Goal: Task Accomplishment & Management: Use online tool/utility

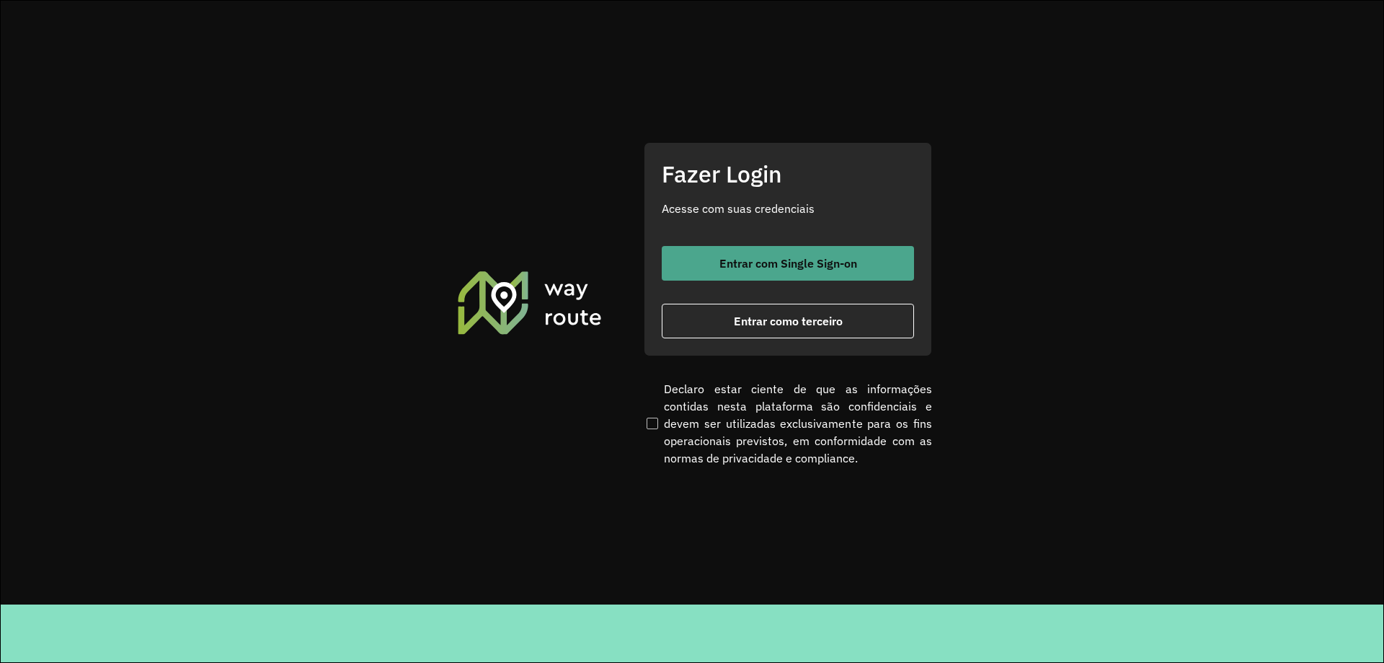
click at [785, 271] on button "Entrar com Single Sign-on" at bounding box center [788, 263] width 252 height 35
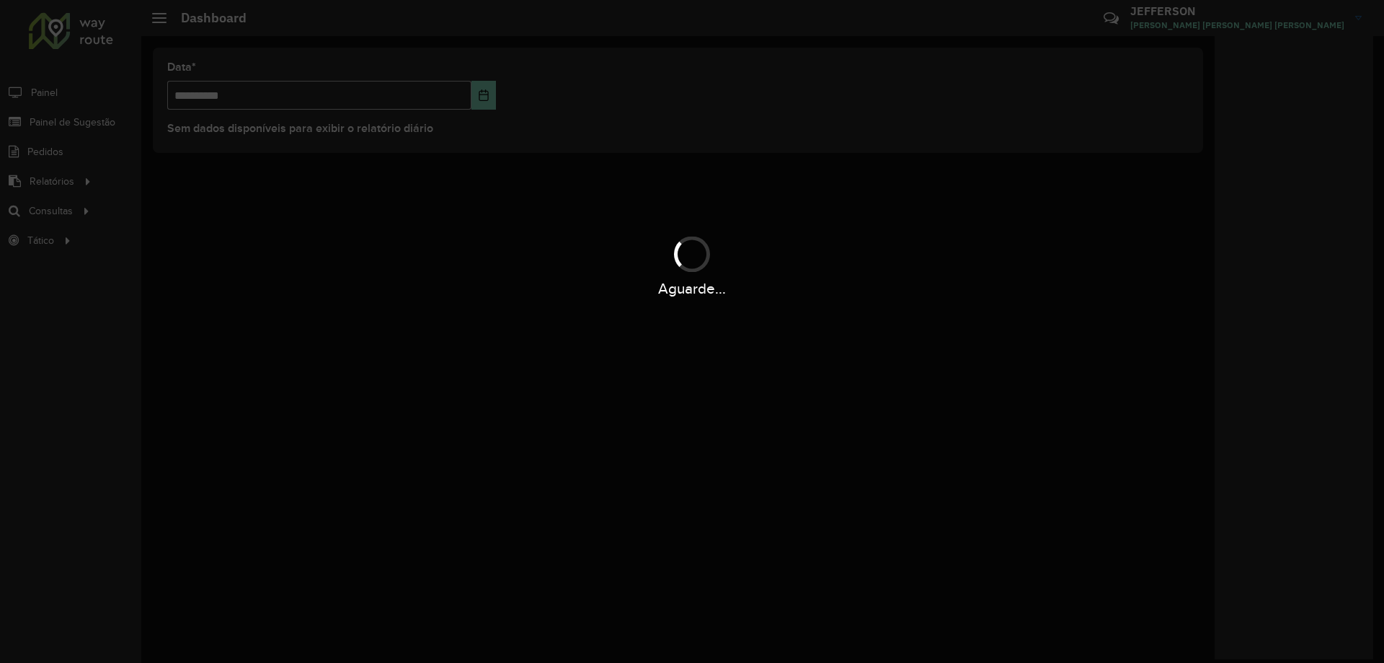
click at [72, 210] on div "Aguarde..." at bounding box center [692, 331] width 1384 height 663
click at [69, 211] on div "Aguarde..." at bounding box center [692, 331] width 1384 height 663
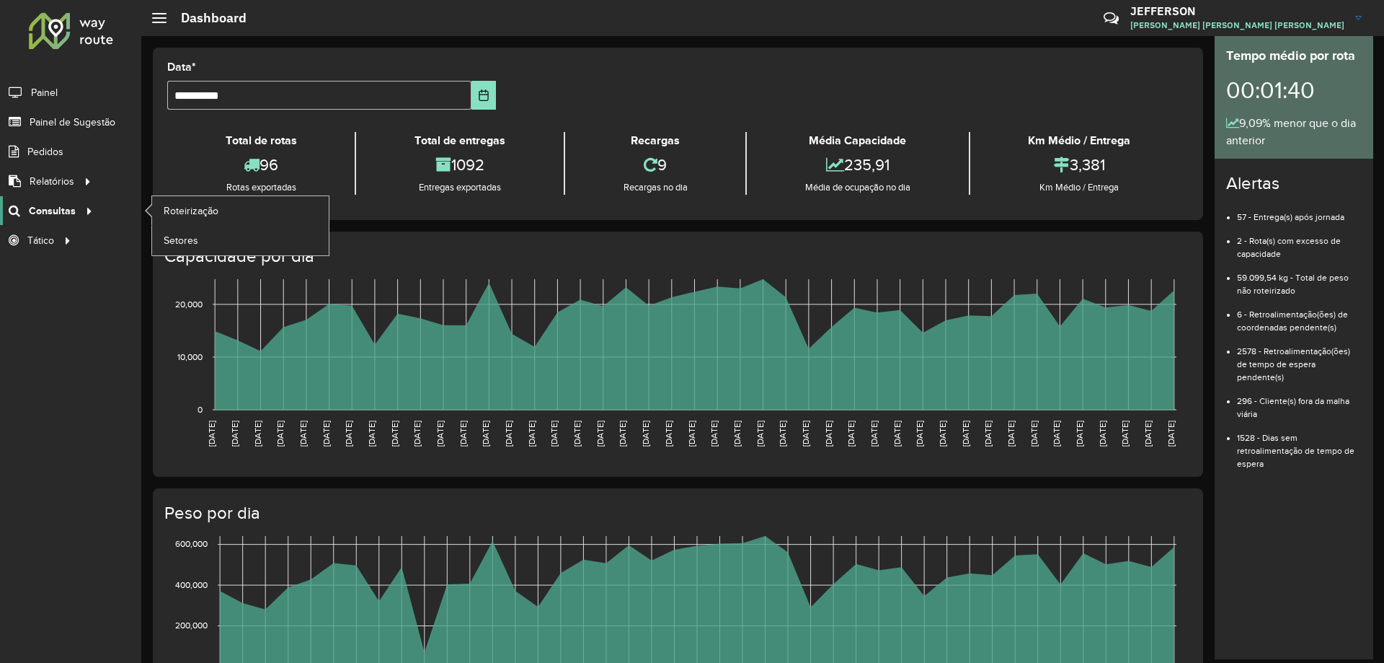
click at [81, 203] on icon at bounding box center [87, 210] width 12 height 22
click at [177, 214] on span "Roteirização" at bounding box center [193, 210] width 58 height 15
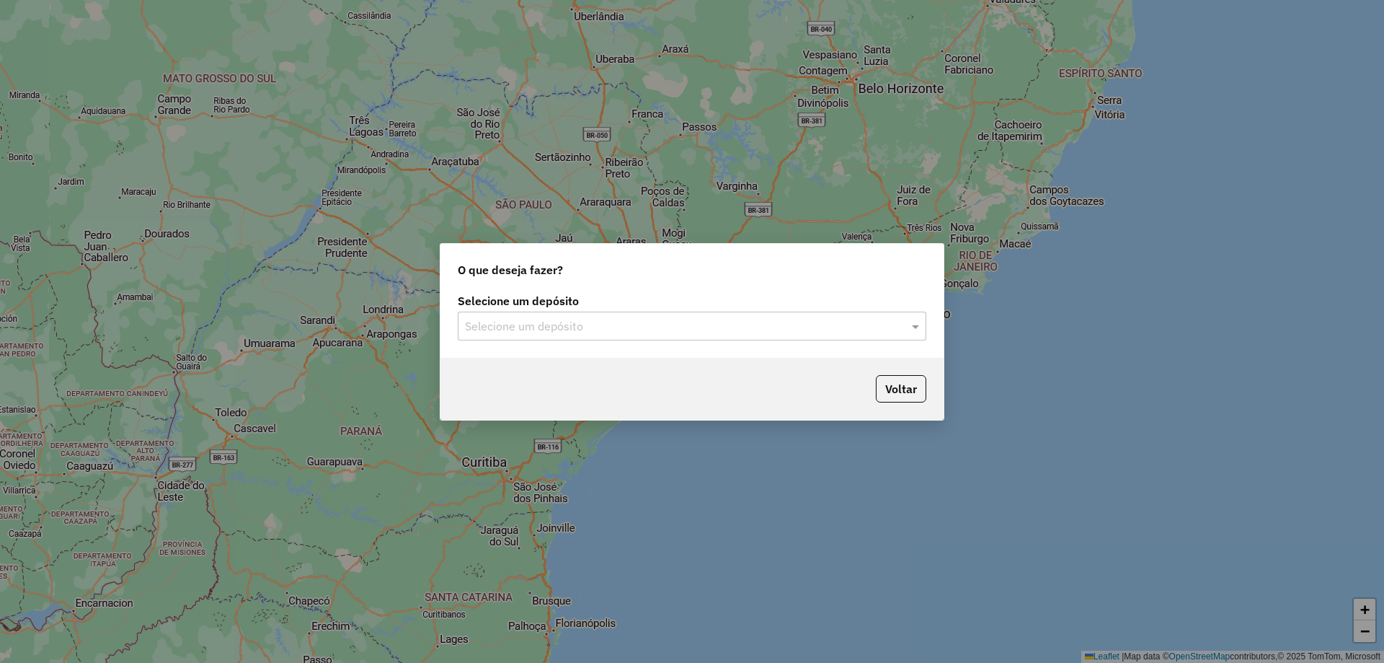
click at [508, 332] on input "text" at bounding box center [677, 326] width 425 height 17
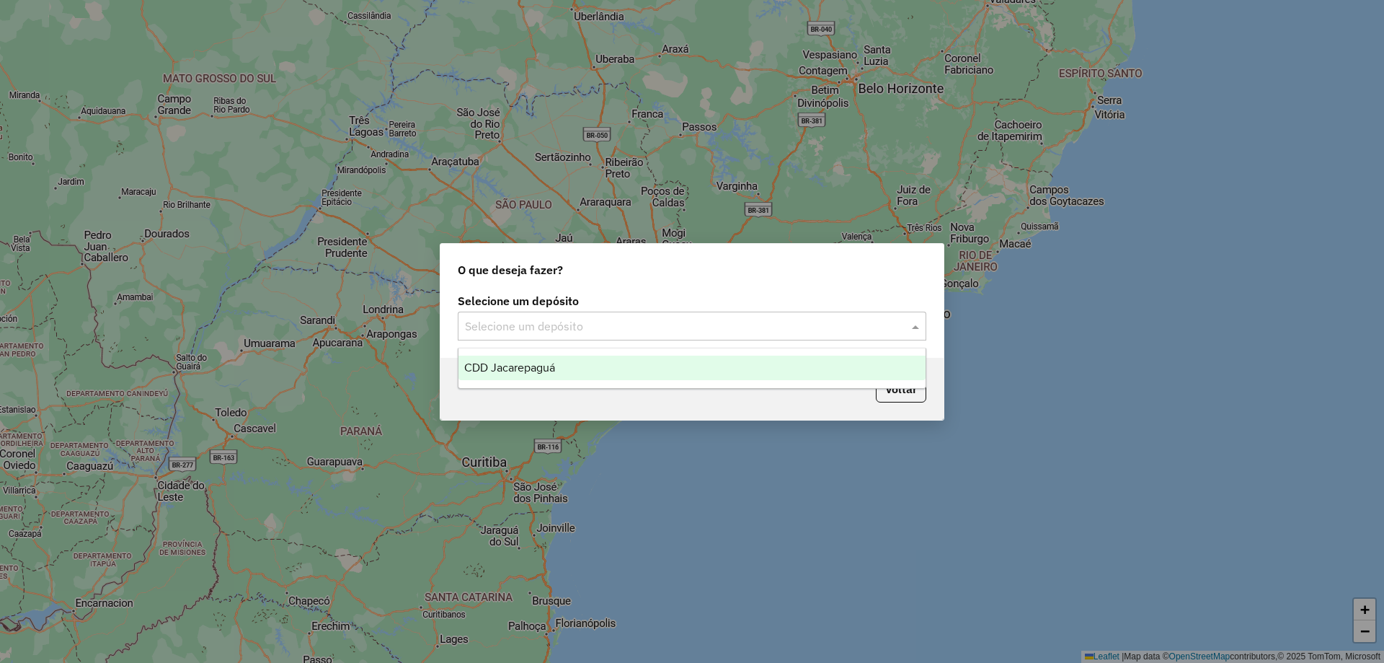
click at [515, 369] on span "CDD Jacarepaguá" at bounding box center [509, 367] width 91 height 12
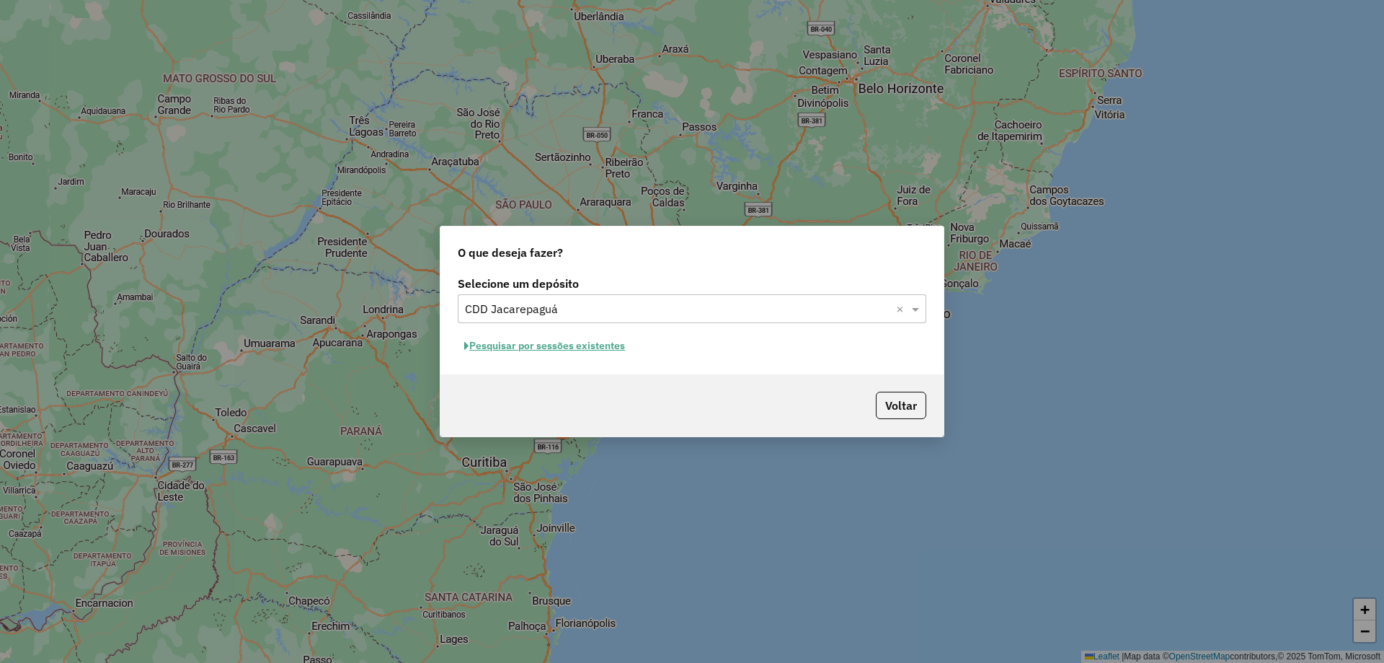
click at [524, 312] on input "text" at bounding box center [677, 309] width 425 height 17
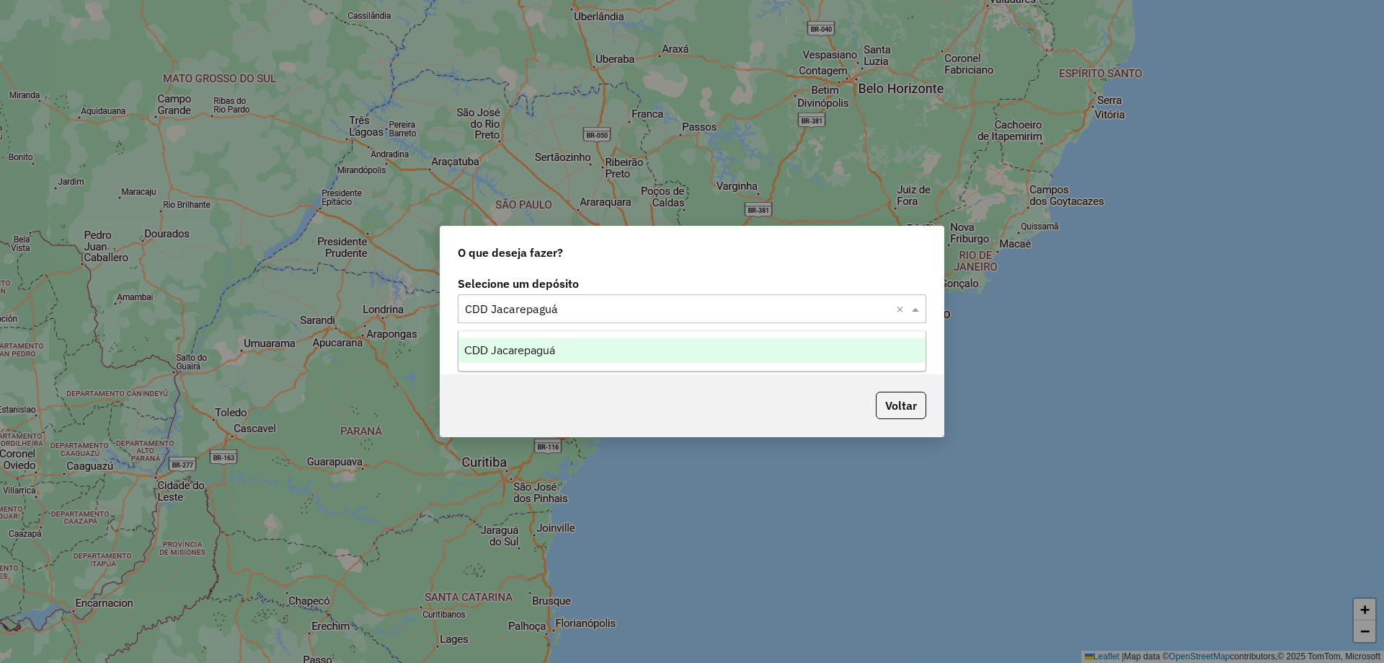
click at [537, 306] on input "text" at bounding box center [677, 309] width 425 height 17
click at [522, 381] on div "Voltar" at bounding box center [692, 405] width 503 height 62
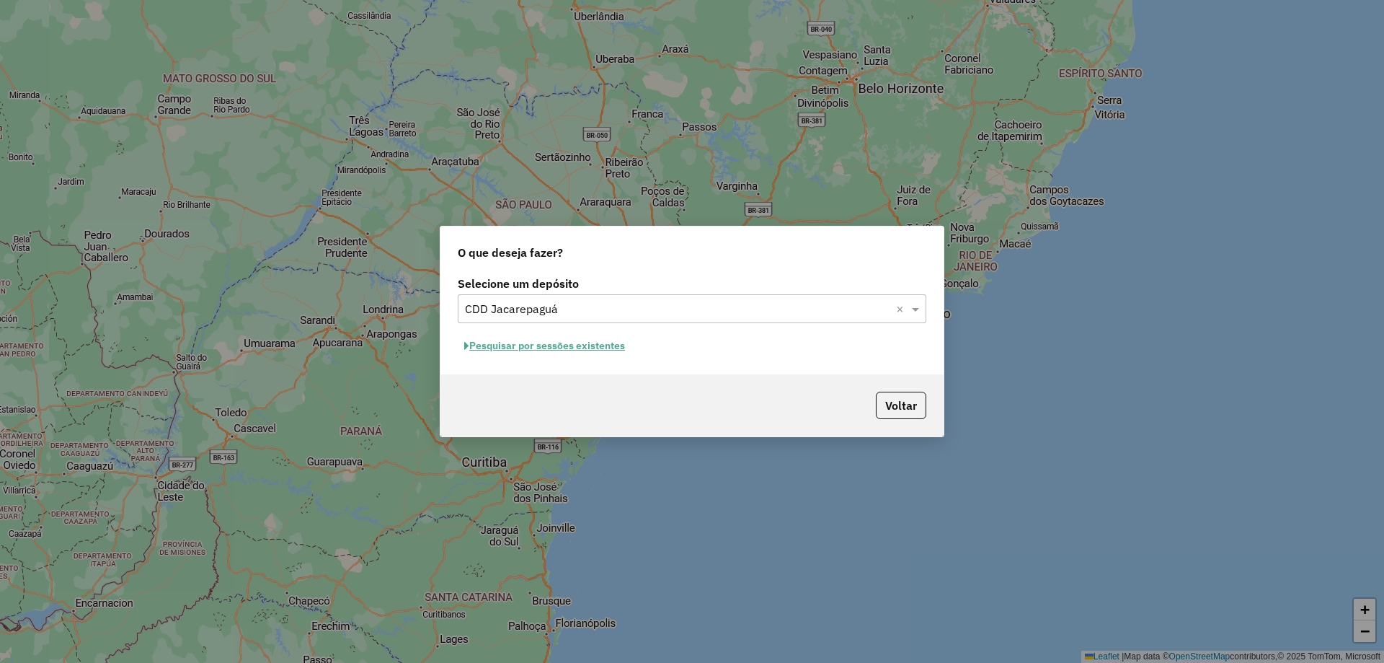
click at [518, 358] on div "Selecione um depósito Selecione um depósito × CDD Jacarepaguá × Pesquisar por s…" at bounding box center [692, 324] width 503 height 102
click at [518, 351] on button "Pesquisar por sessões existentes" at bounding box center [545, 346] width 174 height 22
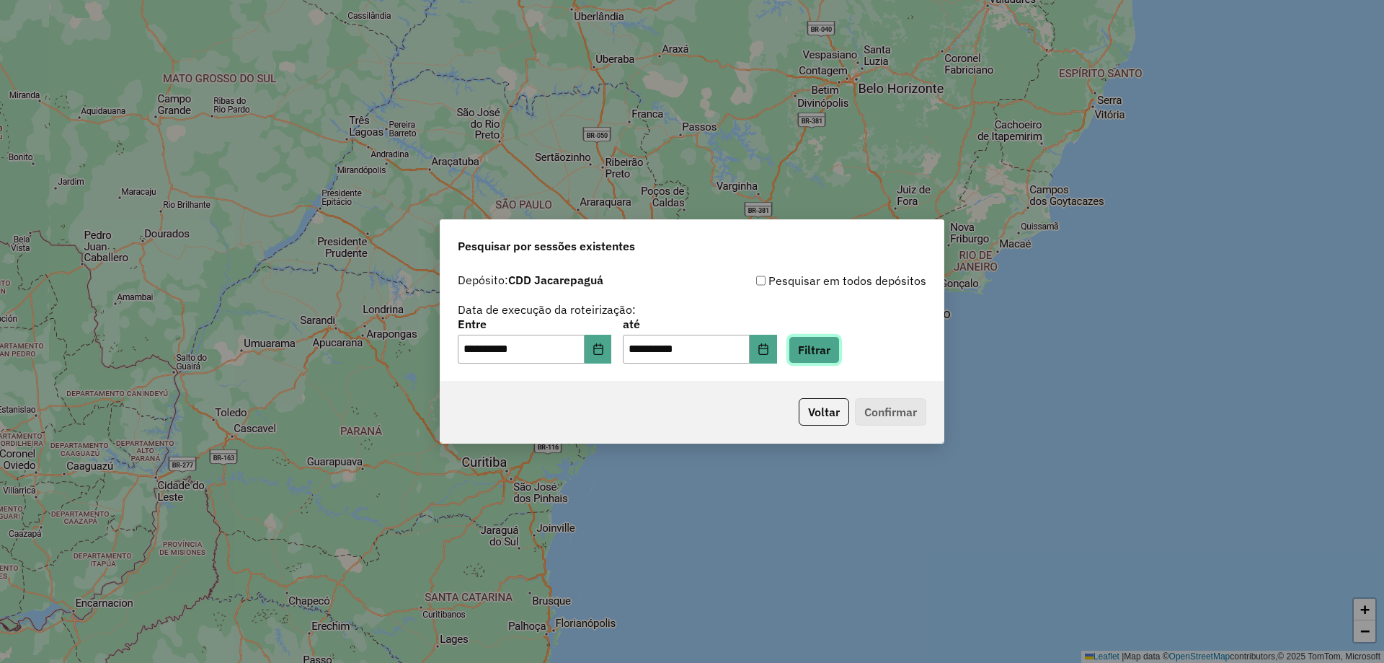
click at [823, 346] on button "Filtrar" at bounding box center [814, 349] width 51 height 27
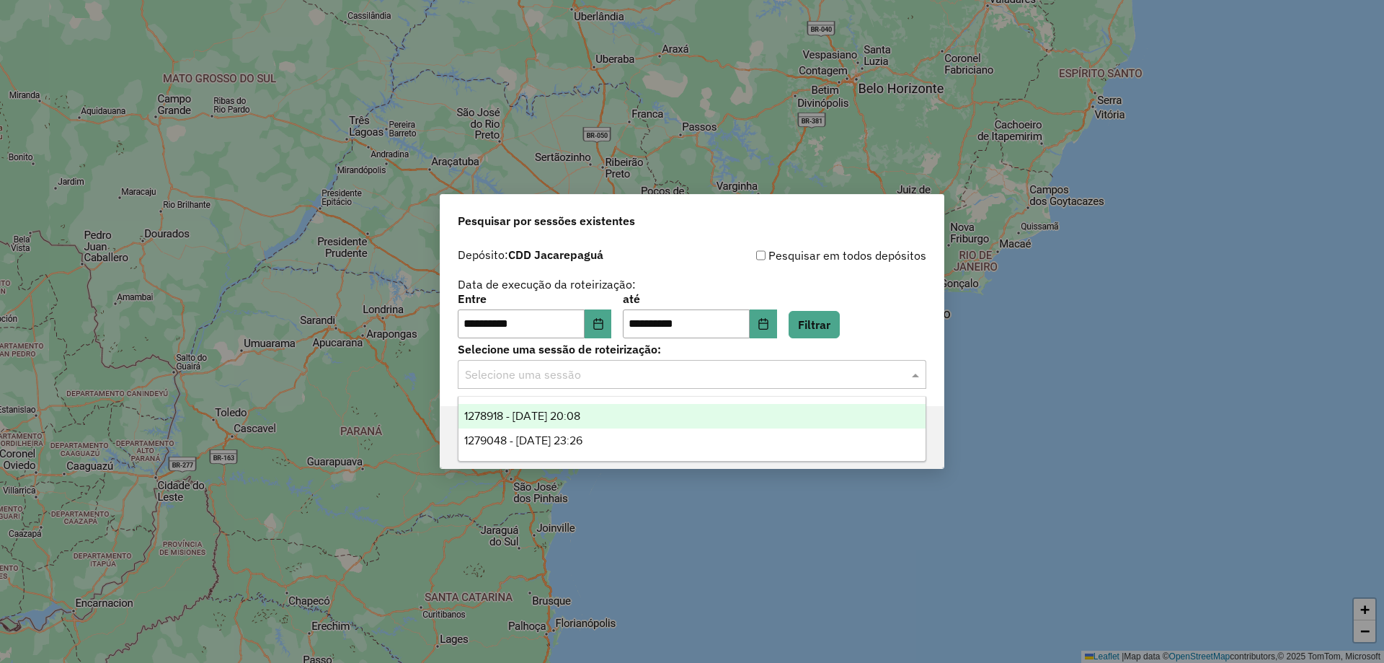
click at [785, 373] on input "text" at bounding box center [677, 374] width 425 height 17
click at [722, 420] on div "1278918 - 19/09/2025 20:08" at bounding box center [692, 416] width 467 height 25
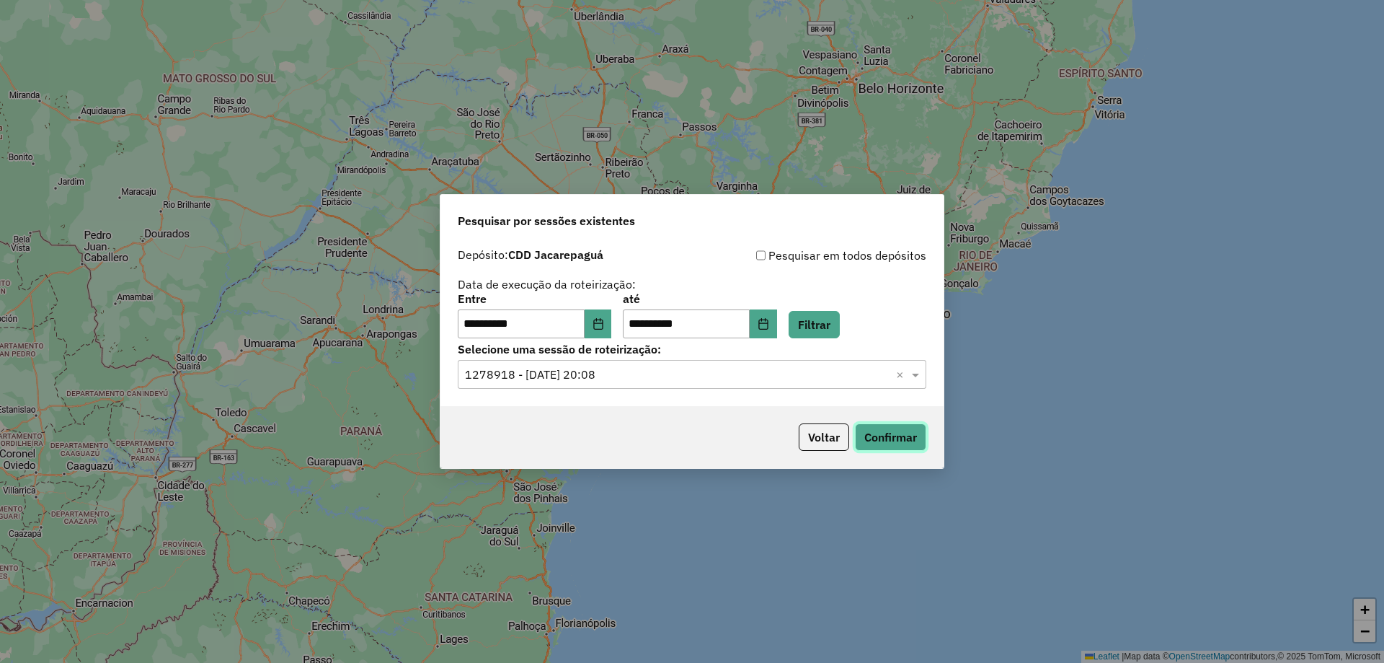
click at [907, 439] on button "Confirmar" at bounding box center [890, 436] width 71 height 27
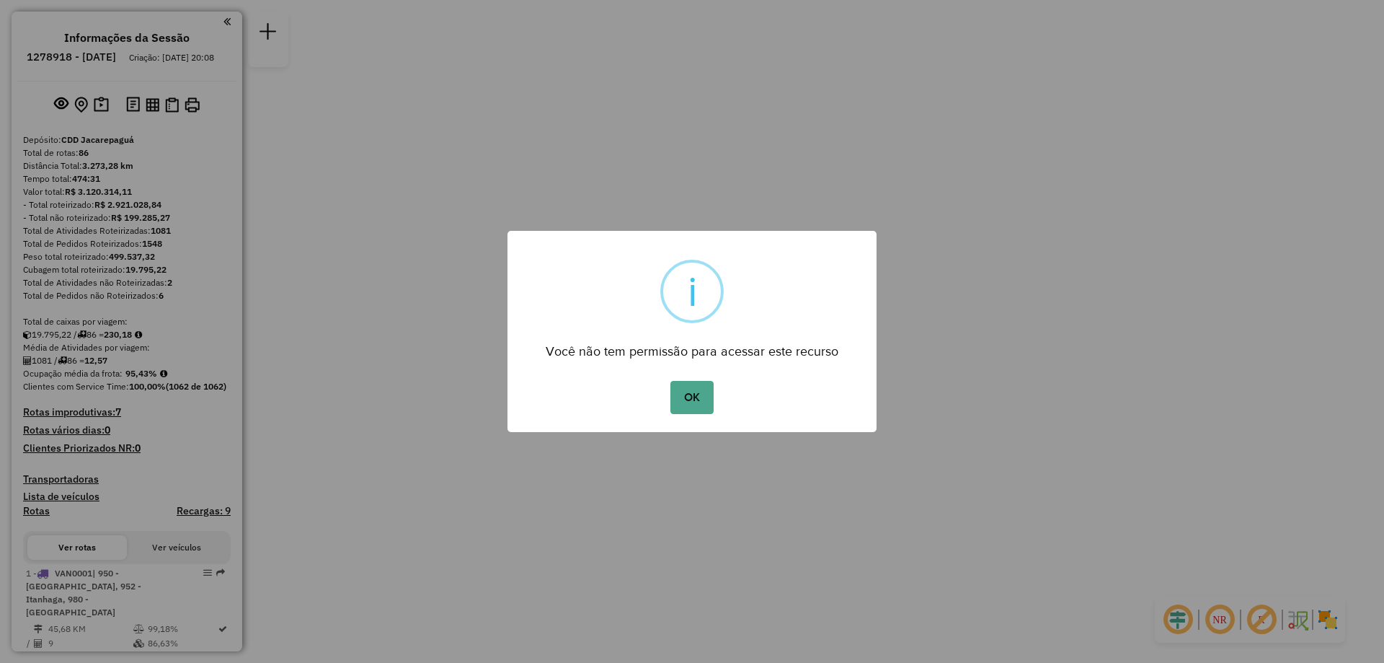
click at [665, 396] on div "OK No Cancel" at bounding box center [692, 397] width 369 height 40
click at [675, 392] on button "OK" at bounding box center [692, 397] width 43 height 33
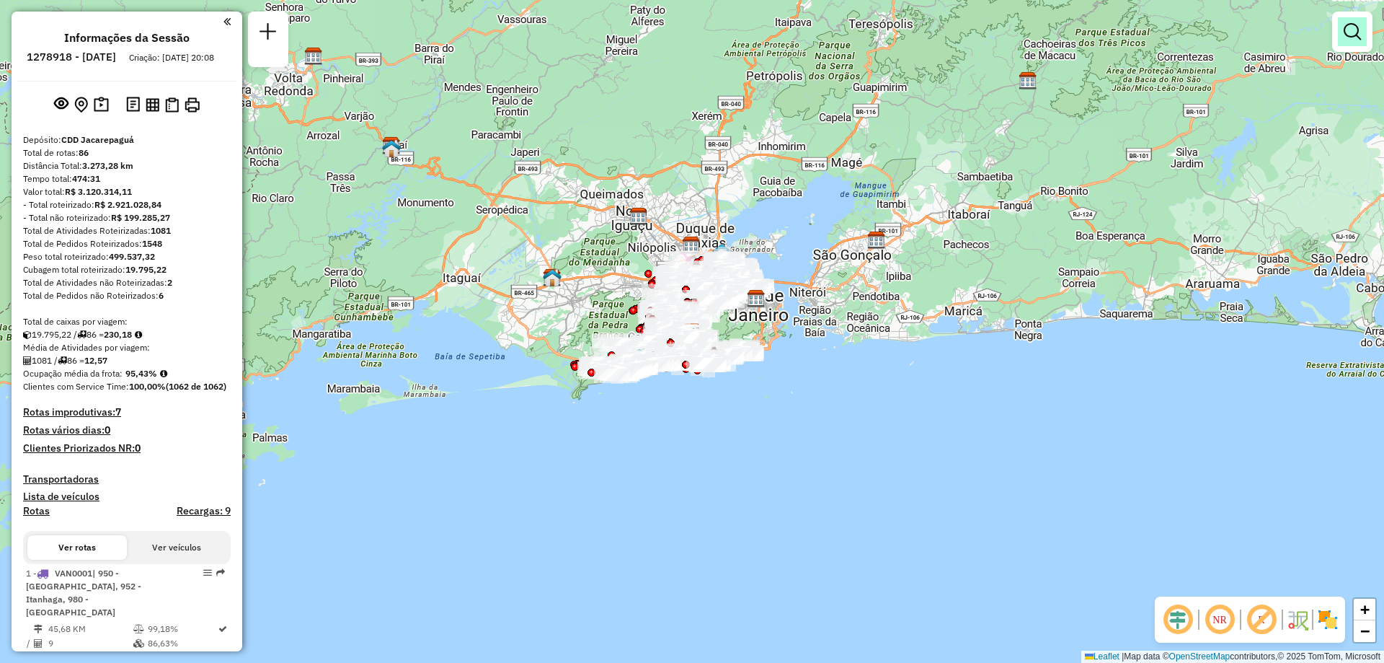
click at [1350, 40] on link at bounding box center [1352, 31] width 29 height 29
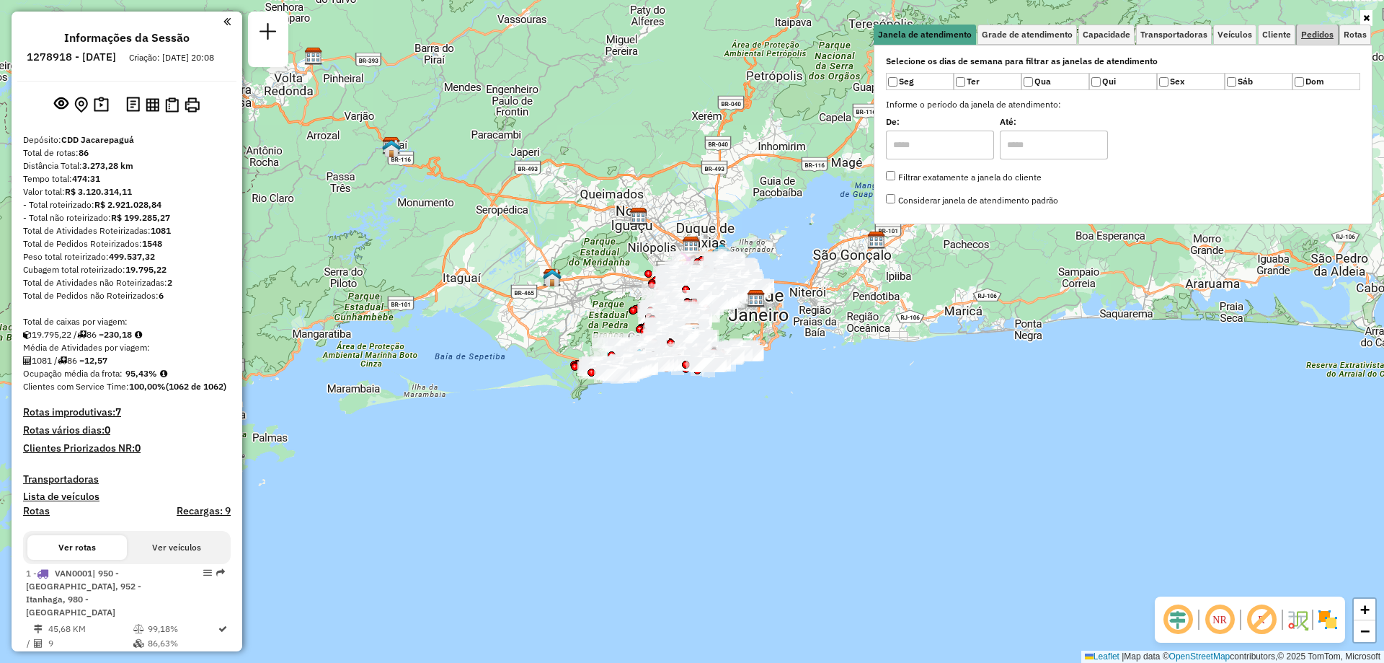
click at [1323, 32] on span "Pedidos" at bounding box center [1317, 34] width 32 height 9
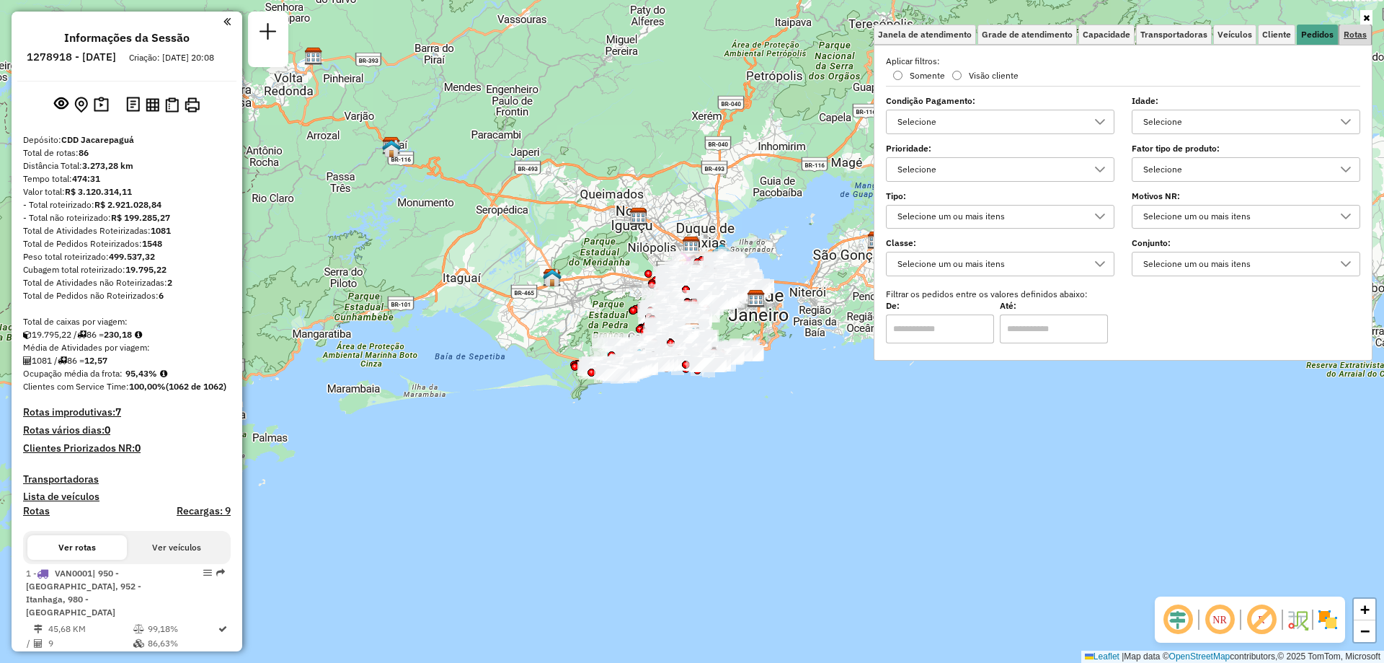
click at [1361, 38] on span "Rotas" at bounding box center [1355, 34] width 23 height 9
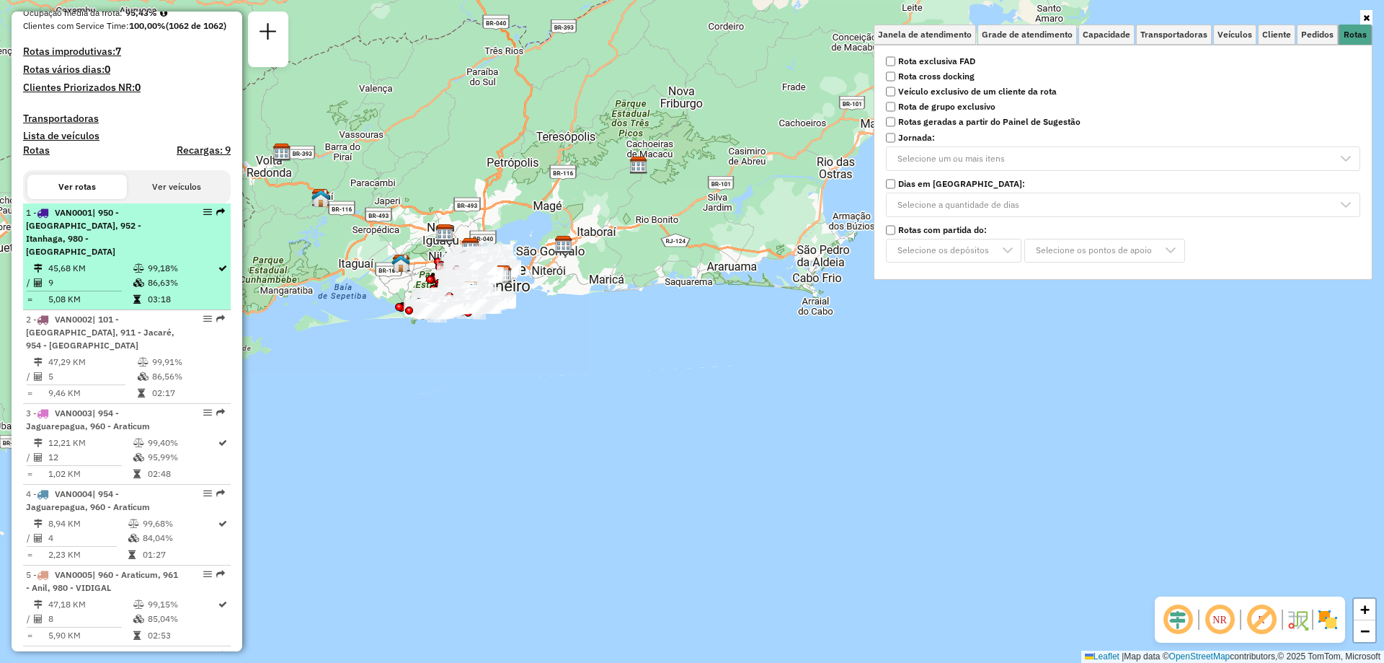
scroll to position [433, 0]
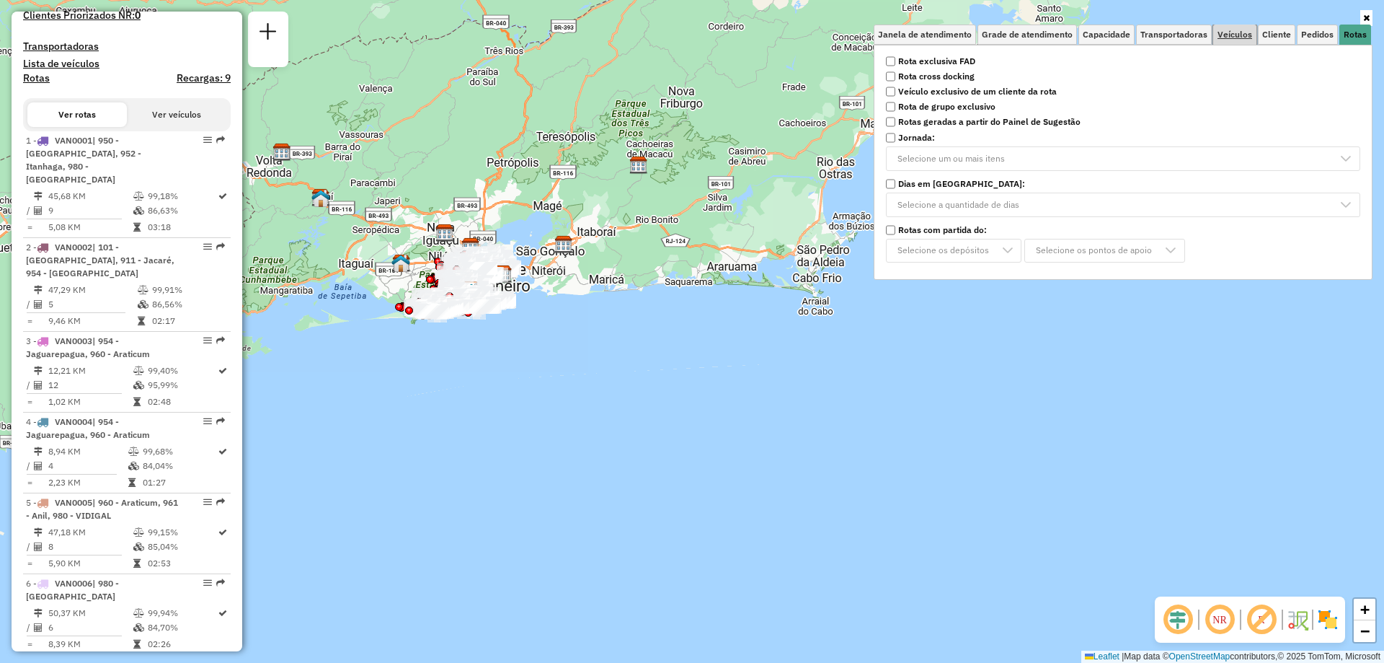
click at [1249, 39] on span "Veículos" at bounding box center [1235, 34] width 35 height 9
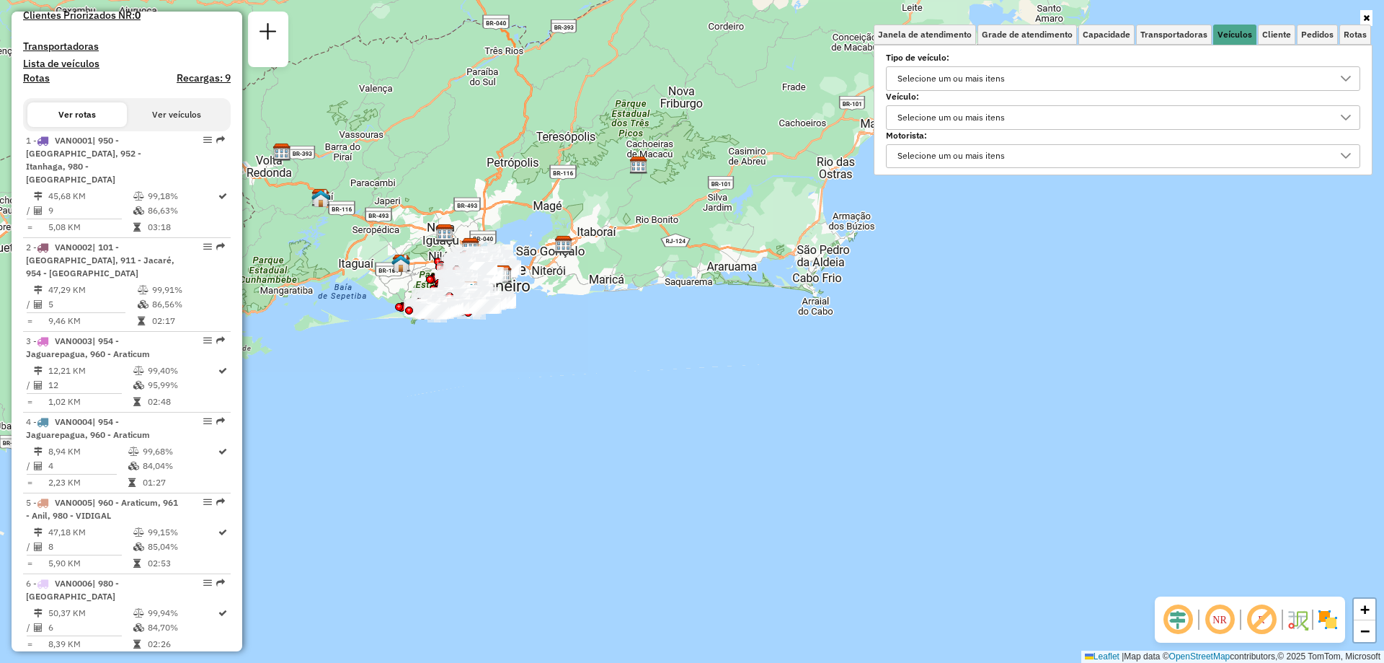
click at [961, 115] on div "Selecione um ou mais itens" at bounding box center [952, 117] width 118 height 23
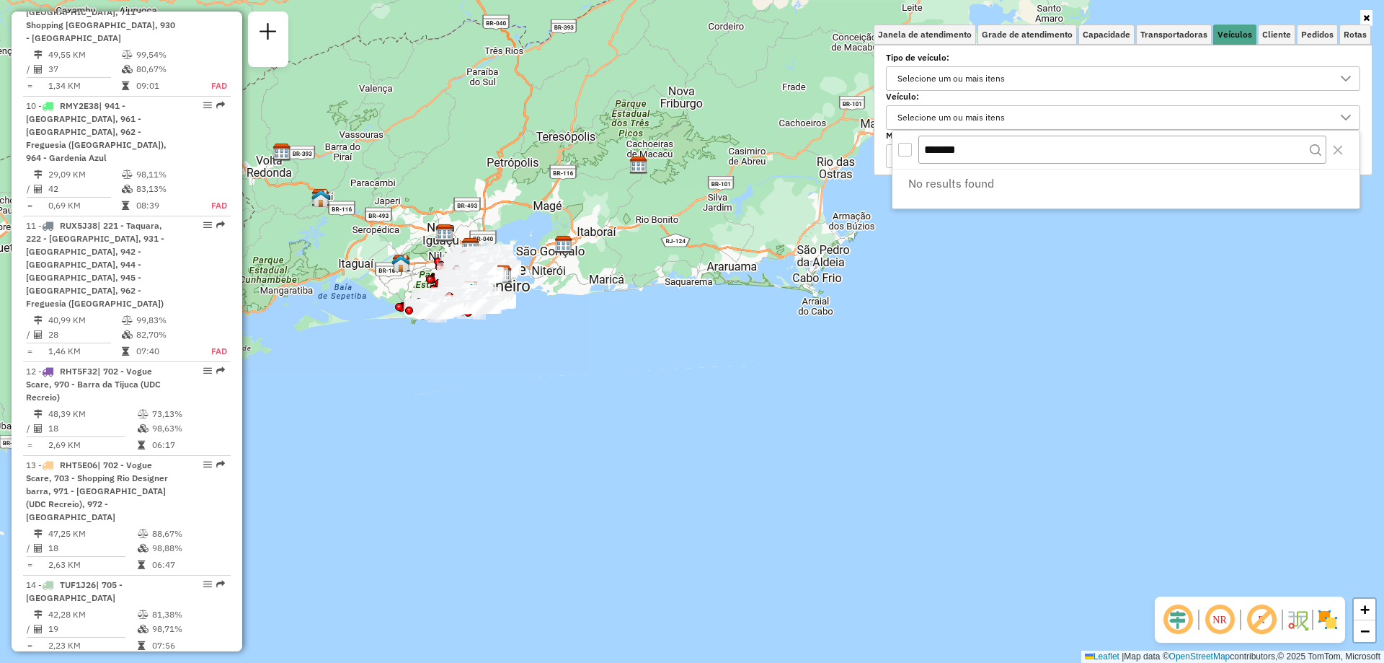
scroll to position [1947, 0]
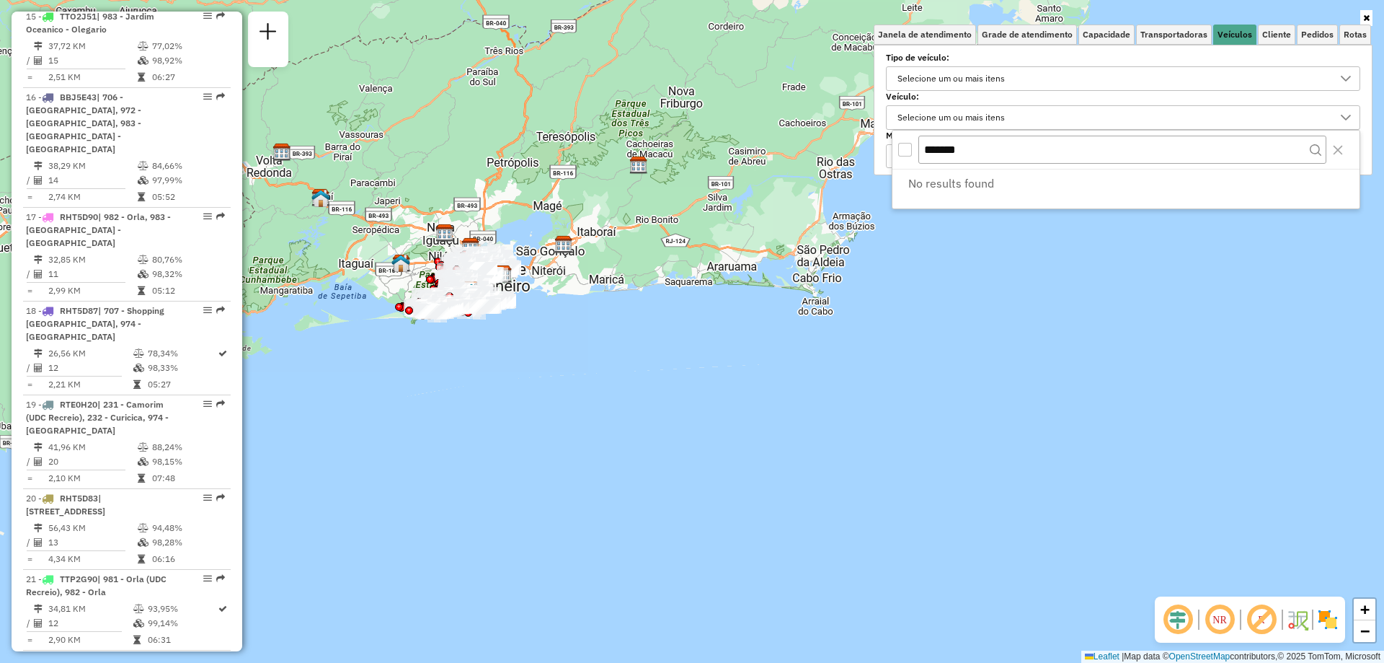
type input "*******"
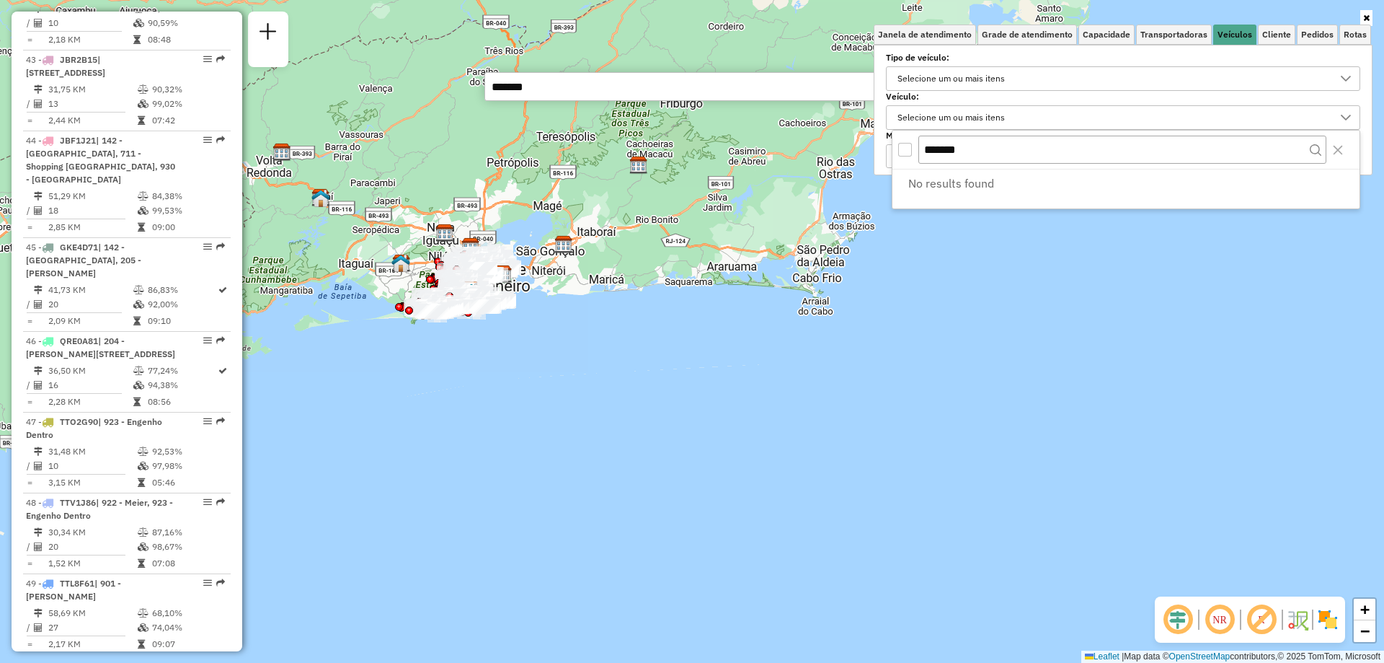
scroll to position [5119, 0]
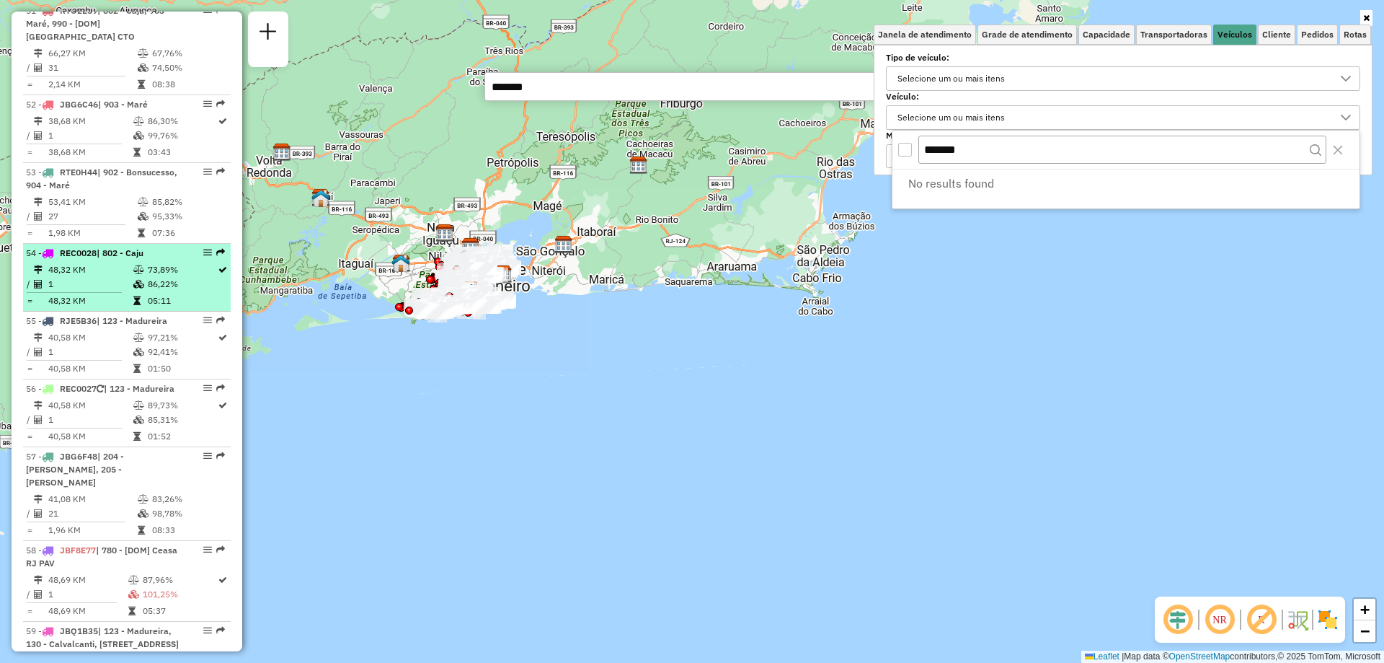
type input "*******"
